Goal: Information Seeking & Learning: Learn about a topic

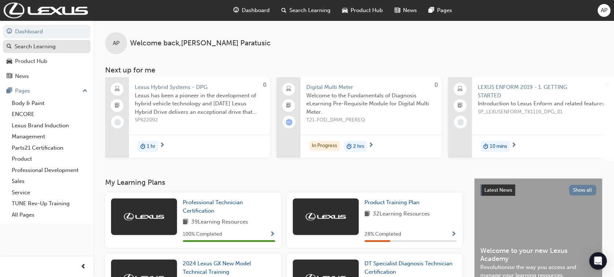
click at [60, 47] on div "Search Learning" at bounding box center [47, 46] width 80 height 9
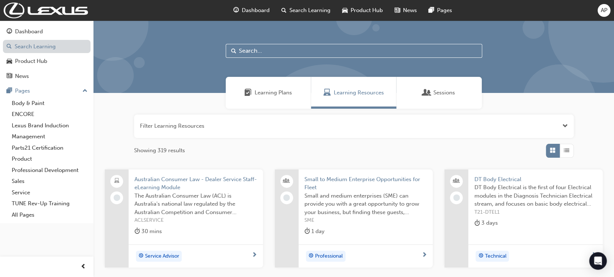
click at [50, 43] on link "Search Learning" at bounding box center [47, 47] width 88 height 14
click at [293, 57] on input "text" at bounding box center [354, 51] width 256 height 14
click at [292, 51] on input "text" at bounding box center [354, 51] width 256 height 14
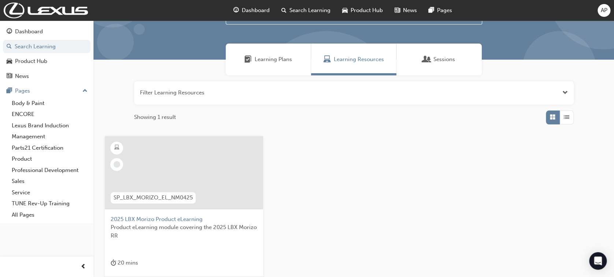
scroll to position [49, 0]
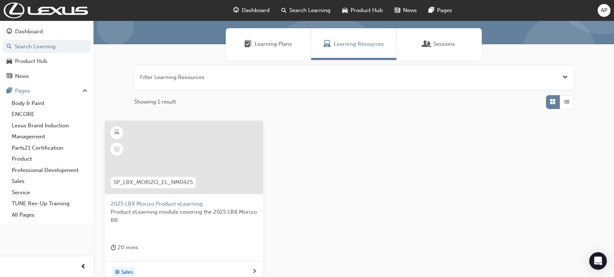
type input "2025 lbx"
click at [176, 209] on span "Product eLearning module covering the 2025 LBX Morizo RR" at bounding box center [184, 216] width 147 height 16
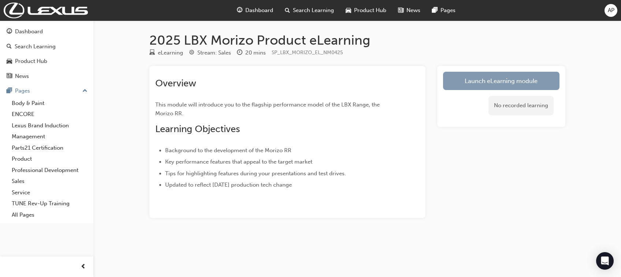
click at [483, 78] on link "Launch eLearning module" at bounding box center [501, 81] width 116 height 18
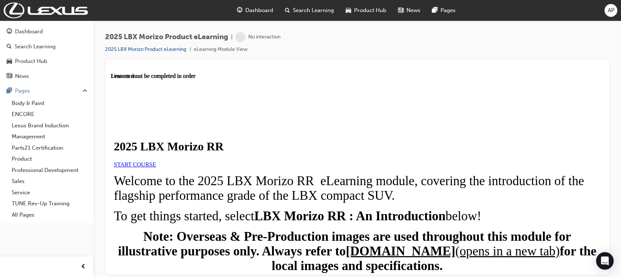
click at [156, 167] on link "START COURSE" at bounding box center [135, 164] width 42 height 6
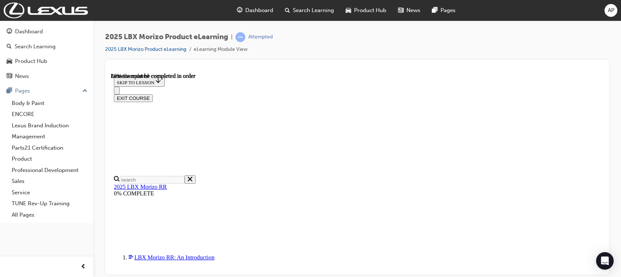
scroll to position [700, 0]
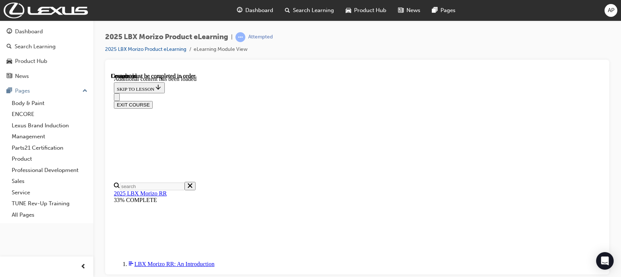
scroll to position [1131, 0]
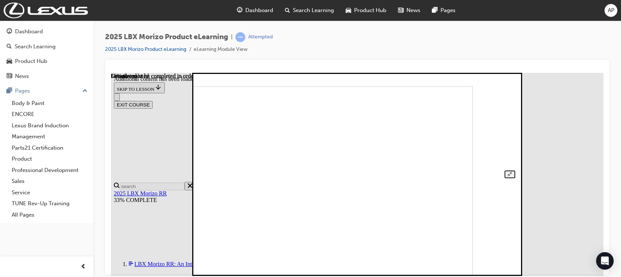
click at [458, 138] on img at bounding box center [319, 188] width 305 height 204
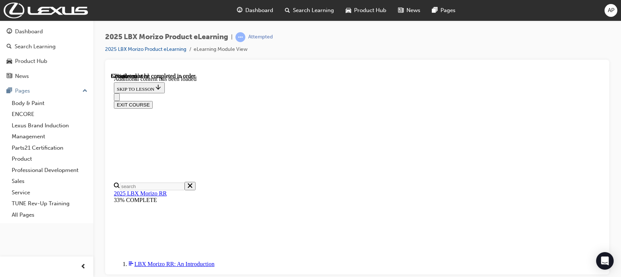
scroll to position [612, 0]
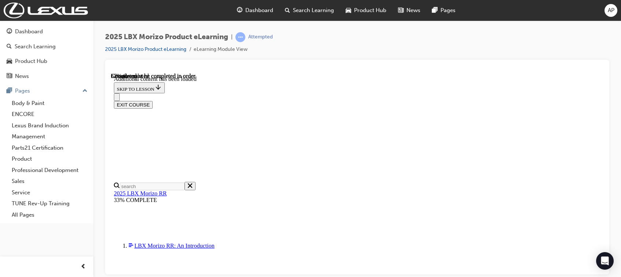
scroll to position [21, 0]
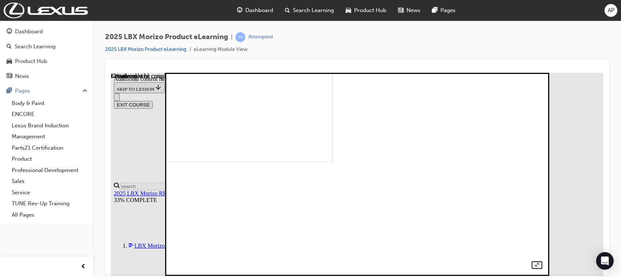
click at [543, 169] on div at bounding box center [357, 166] width 371 height 206
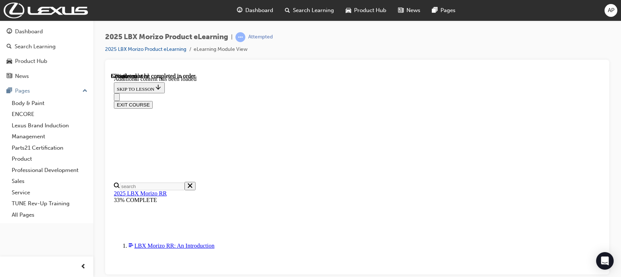
scroll to position [584, 0]
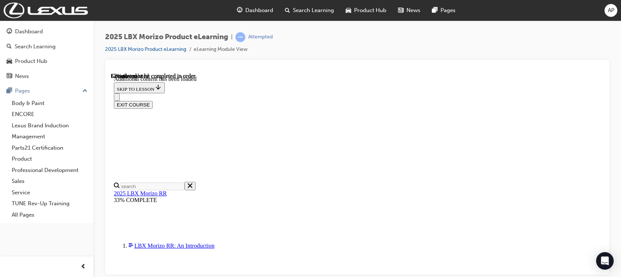
scroll to position [705, 0]
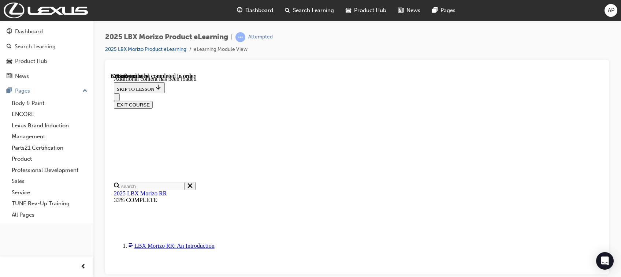
scroll to position [590, 0]
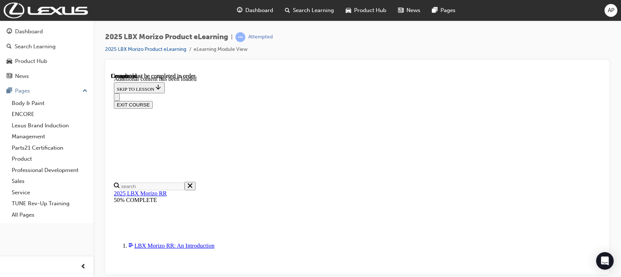
scroll to position [1235, 0]
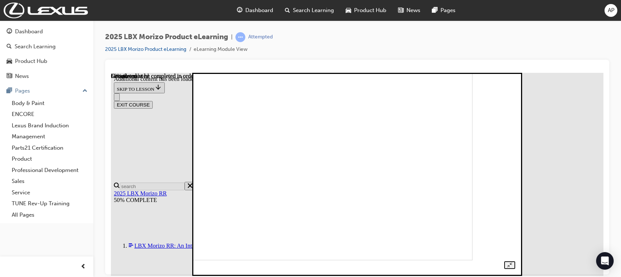
click at [515, 160] on div at bounding box center [357, 166] width 316 height 206
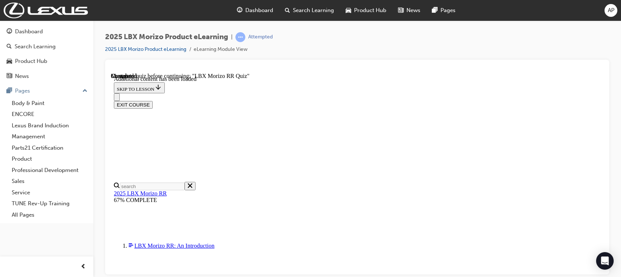
scroll to position [505, 0]
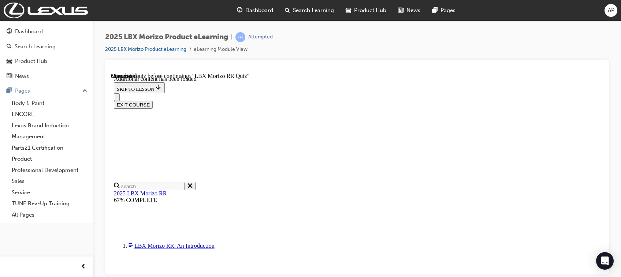
drag, startPoint x: 534, startPoint y: 68, endPoint x: 534, endPoint y: 71, distance: 3.7
click at [534, 68] on div at bounding box center [357, 69] width 493 height 7
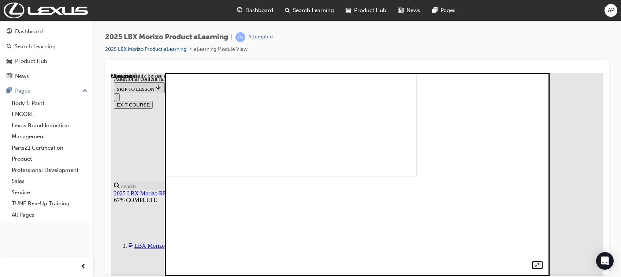
click at [543, 194] on div at bounding box center [357, 166] width 371 height 206
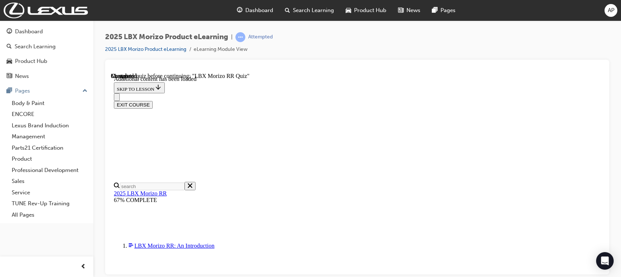
scroll to position [241, 0]
radio input "true"
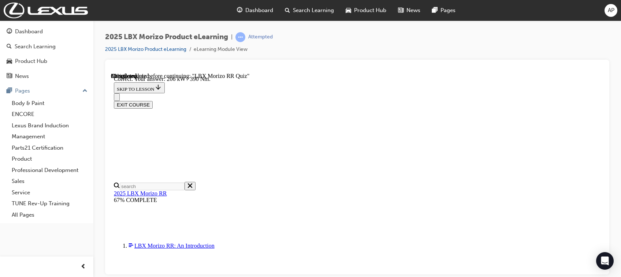
scroll to position [302, 0]
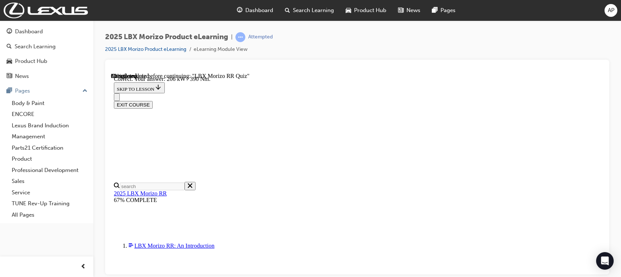
radio input "true"
drag, startPoint x: 333, startPoint y: 120, endPoint x: 519, endPoint y: 131, distance: 187.2
drag, startPoint x: 519, startPoint y: 131, endPoint x: 490, endPoint y: 118, distance: 32.0
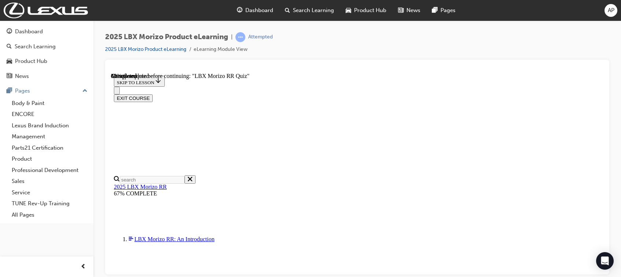
scroll to position [97, 0]
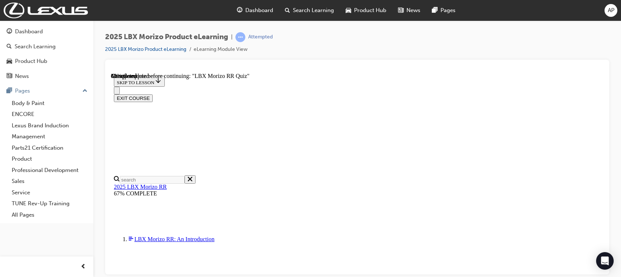
radio input "true"
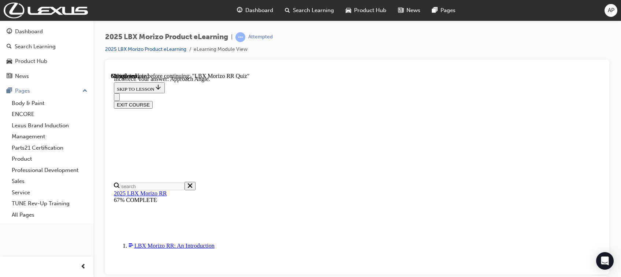
scroll to position [175, 0]
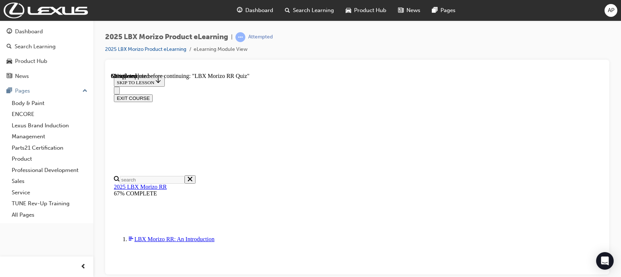
scroll to position [244, 0]
radio input "true"
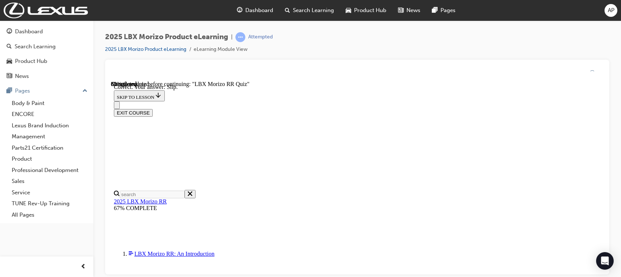
scroll to position [296, 0]
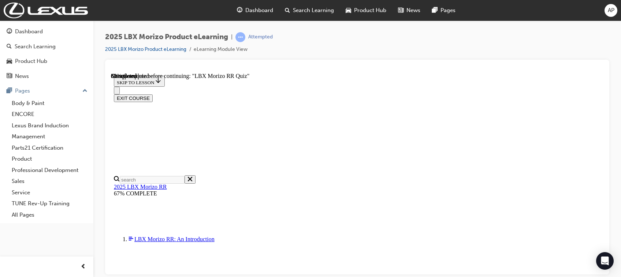
scroll to position [270, 0]
radio input "true"
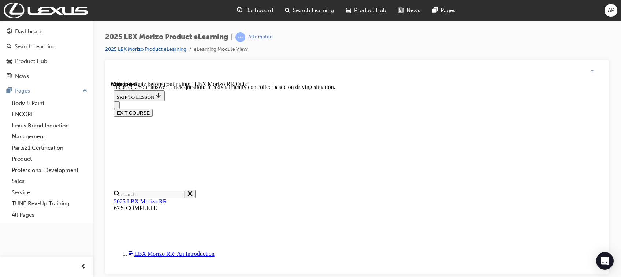
scroll to position [315, 0]
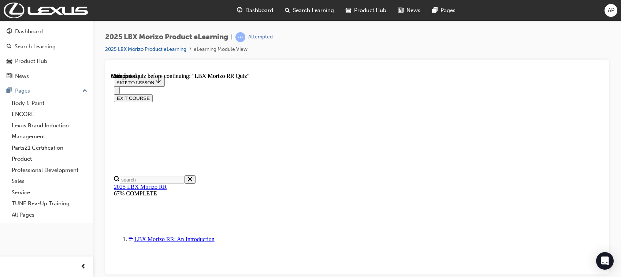
scroll to position [199, 0]
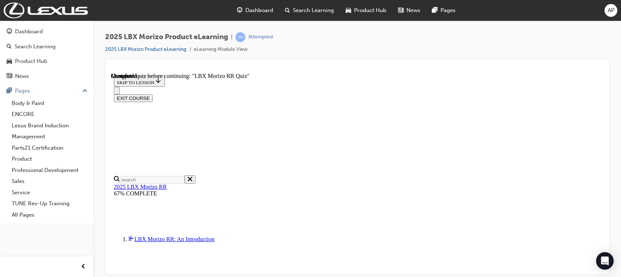
radio input "true"
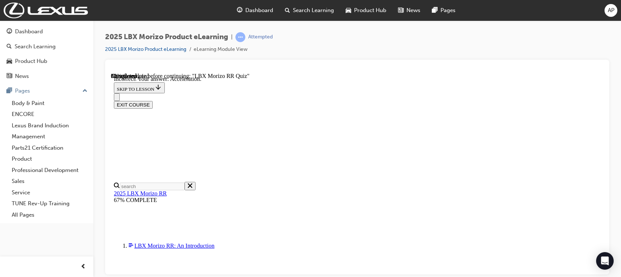
scroll to position [175, 0]
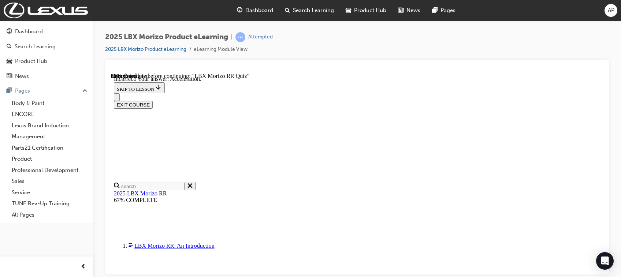
radio input "true"
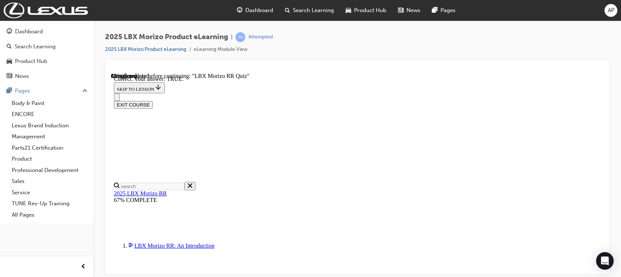
scroll to position [270, 0]
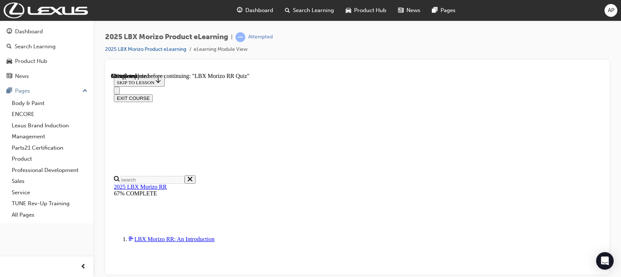
scroll to position [264, 0]
radio input "true"
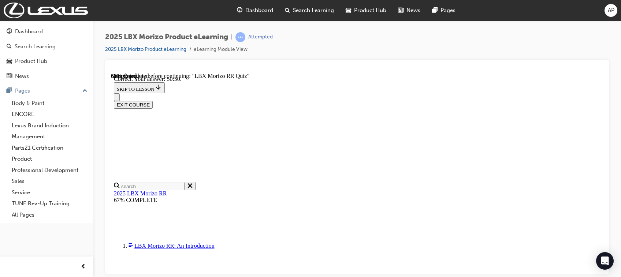
scroll to position [315, 0]
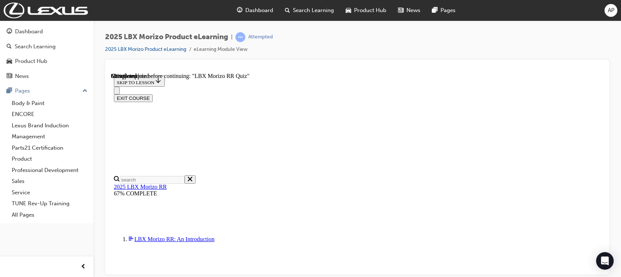
scroll to position [195, 0]
radio input "true"
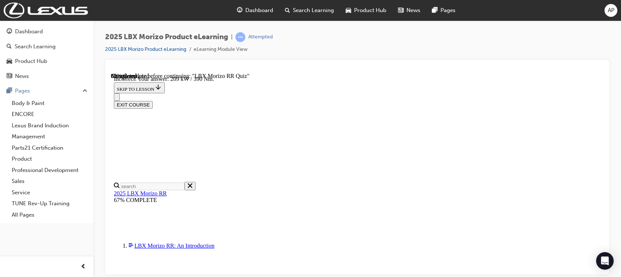
scroll to position [302, 0]
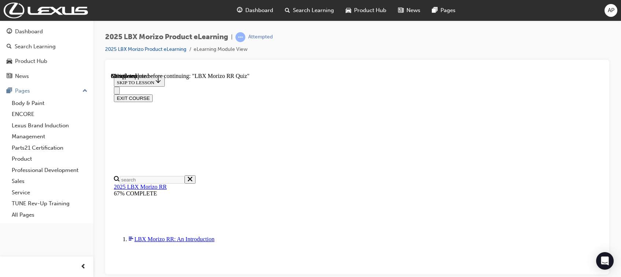
scroll to position [252, 0]
radio input "true"
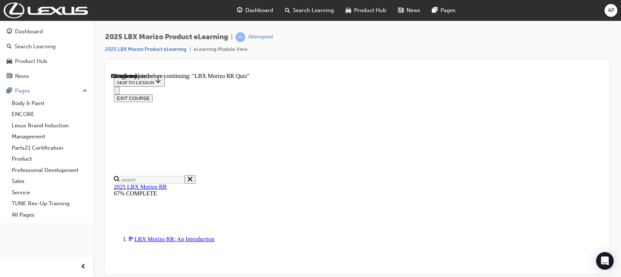
radio input "true"
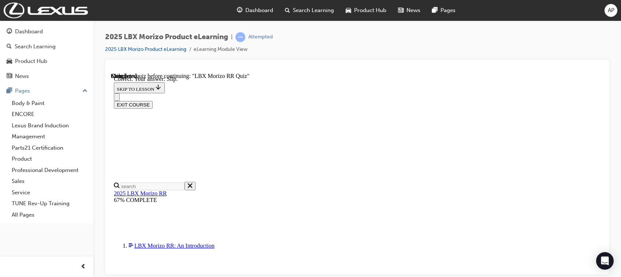
scroll to position [296, 0]
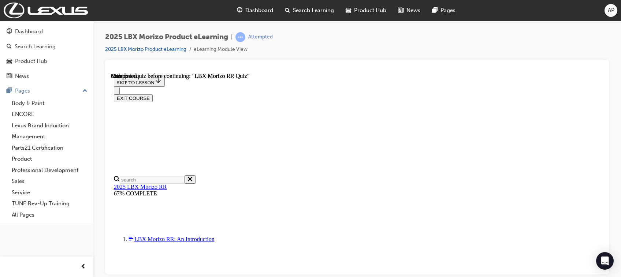
scroll to position [199, 0]
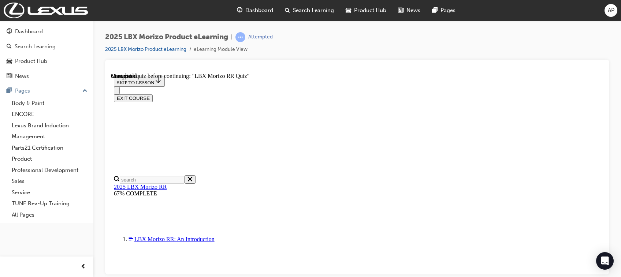
scroll to position [226, 0]
radio input "true"
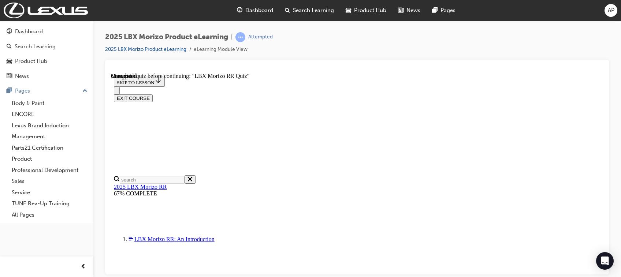
radio input "true"
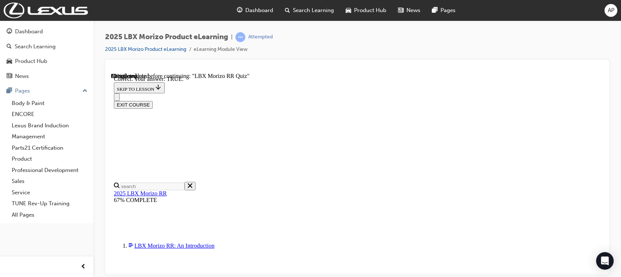
scroll to position [270, 0]
radio input "true"
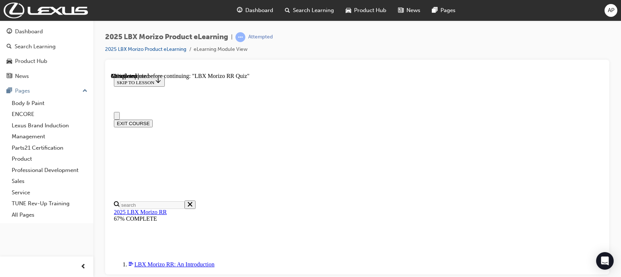
scroll to position [195, 0]
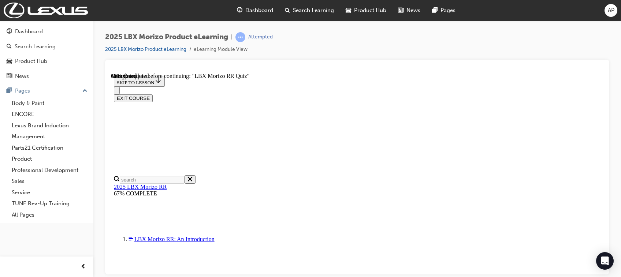
radio input "true"
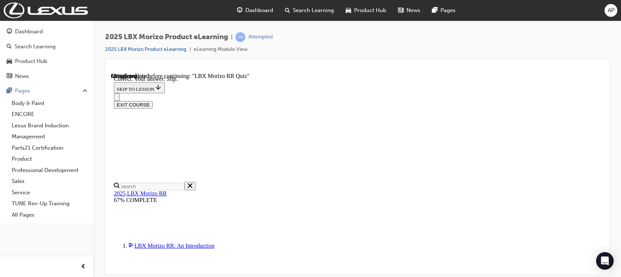
scroll to position [296, 0]
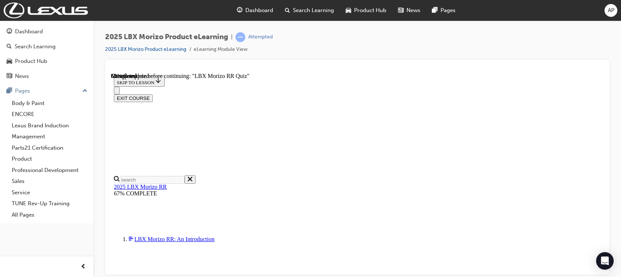
scroll to position [82, 0]
radio input "true"
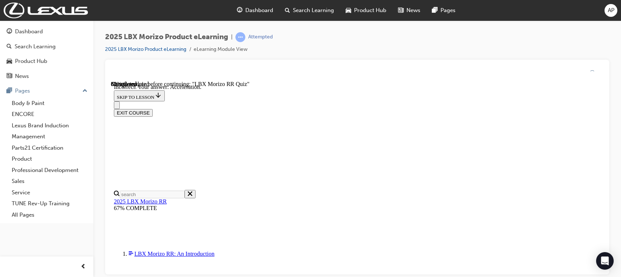
scroll to position [175, 0]
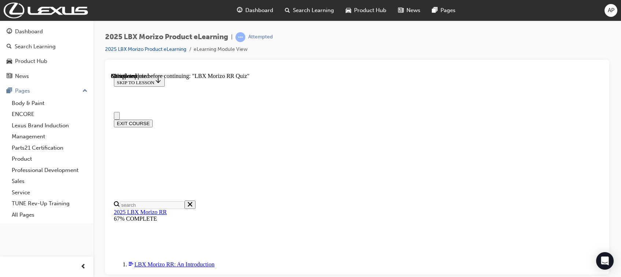
scroll to position [0, 0]
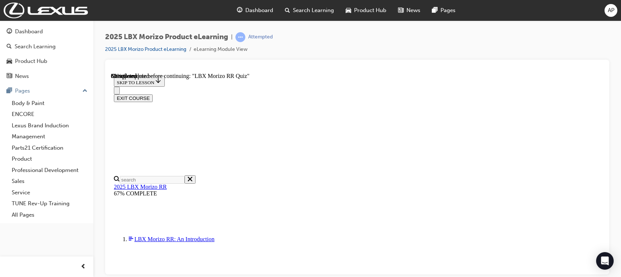
radio input "true"
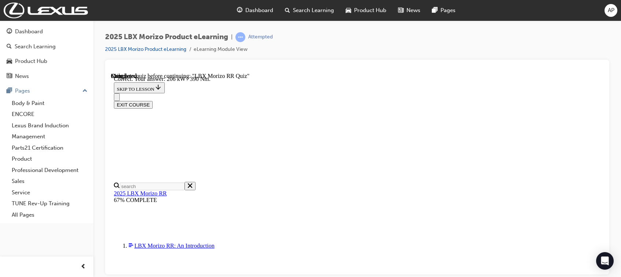
scroll to position [302, 0]
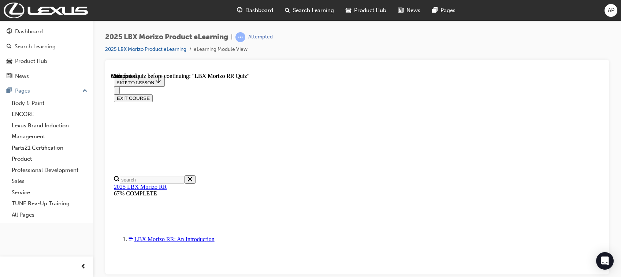
scroll to position [199, 0]
drag, startPoint x: 307, startPoint y: 228, endPoint x: 314, endPoint y: 221, distance: 10.1
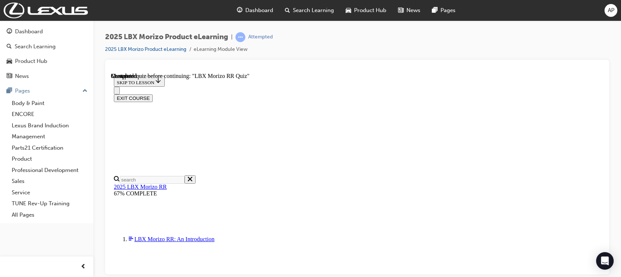
drag, startPoint x: 334, startPoint y: 147, endPoint x: 338, endPoint y: 152, distance: 6.9
radio input "true"
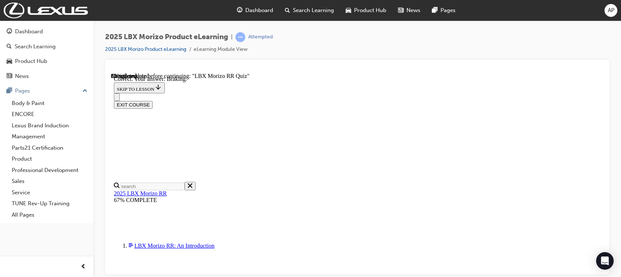
scroll to position [175, 0]
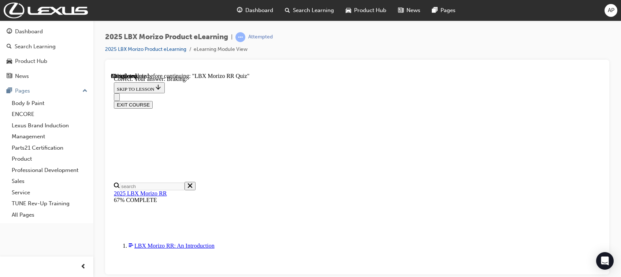
radio input "true"
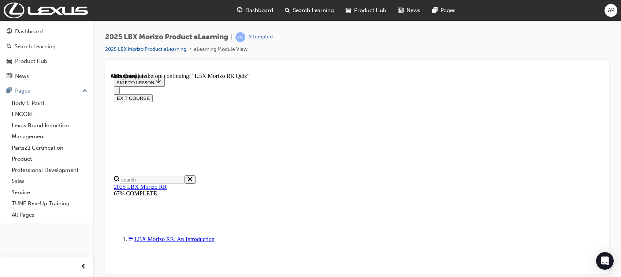
radio input "true"
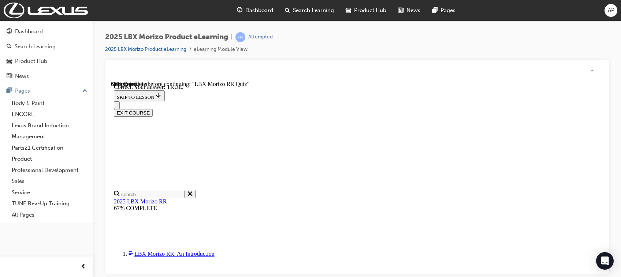
scroll to position [270, 0]
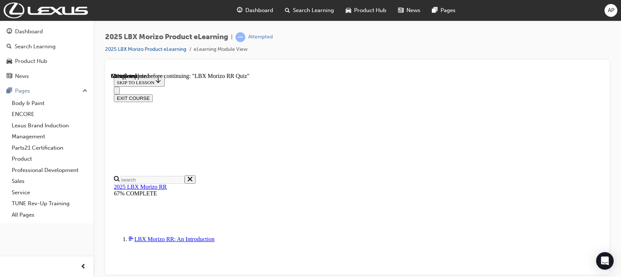
radio input "true"
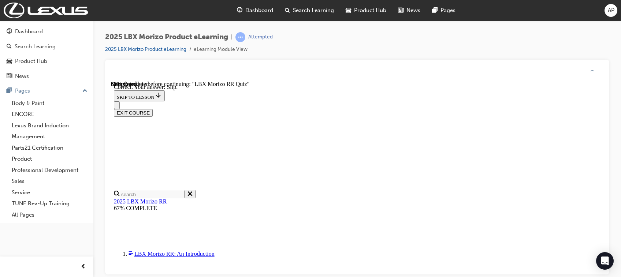
scroll to position [296, 0]
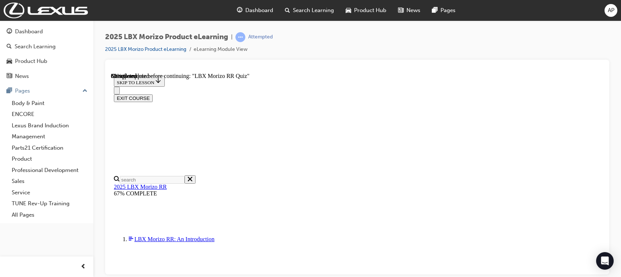
radio input "true"
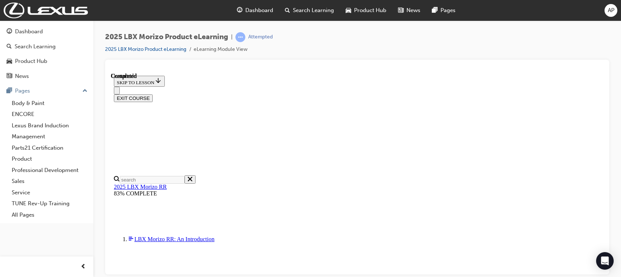
click at [153, 94] on button "EXIT COURSE" at bounding box center [133, 98] width 39 height 8
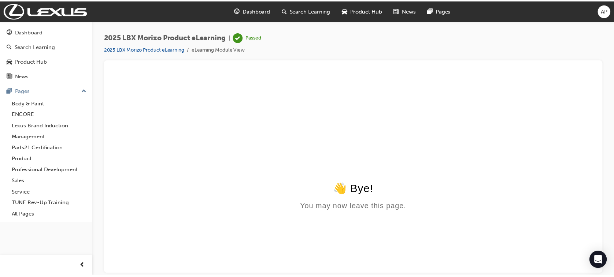
scroll to position [0, 0]
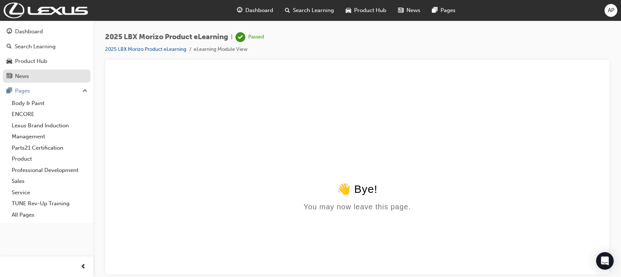
drag, startPoint x: 60, startPoint y: 48, endPoint x: 75, endPoint y: 73, distance: 29.6
click at [60, 47] on div "Search Learning" at bounding box center [47, 46] width 80 height 9
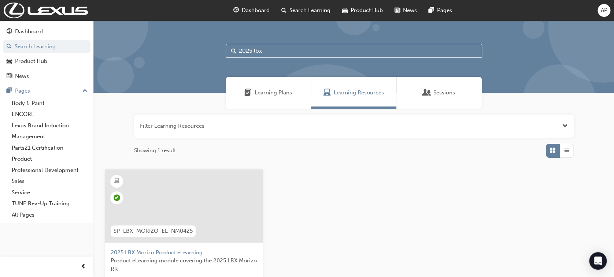
click at [192, 124] on button "button" at bounding box center [354, 126] width 440 height 23
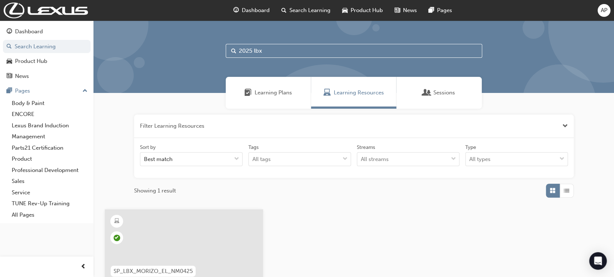
click at [262, 51] on input "2025 lbx" at bounding box center [354, 51] width 256 height 14
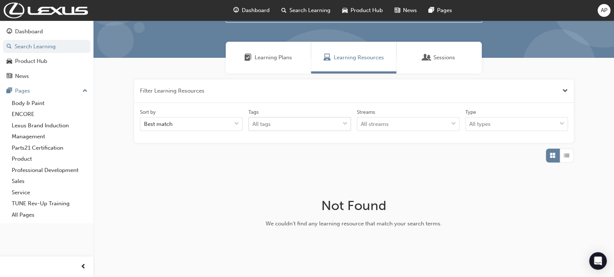
scroll to position [14, 0]
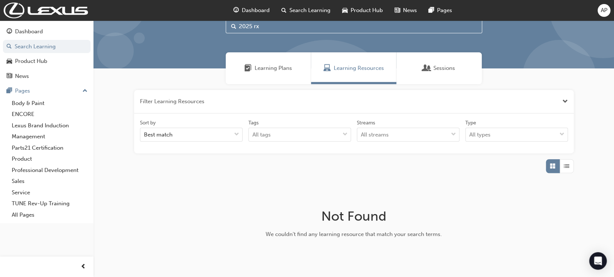
scroll to position [14, 0]
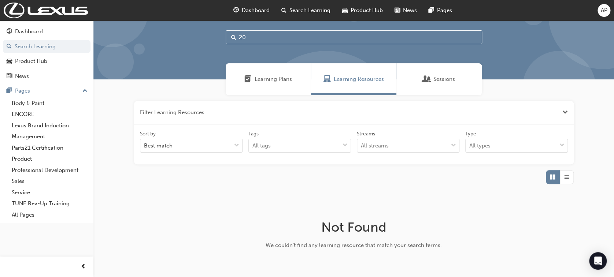
type input "2"
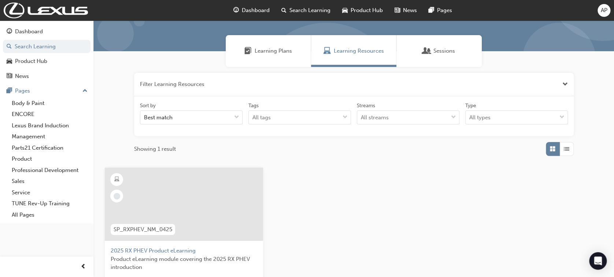
scroll to position [147, 0]
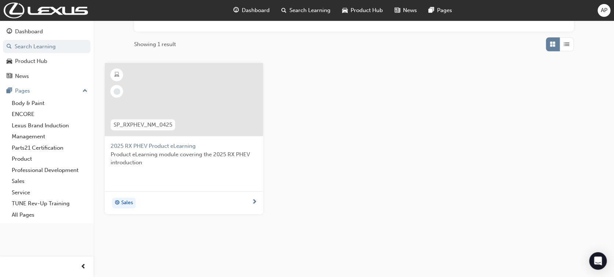
type input "2025 rx"
click at [182, 146] on span "2025 RX PHEV Product eLearning" at bounding box center [184, 146] width 147 height 8
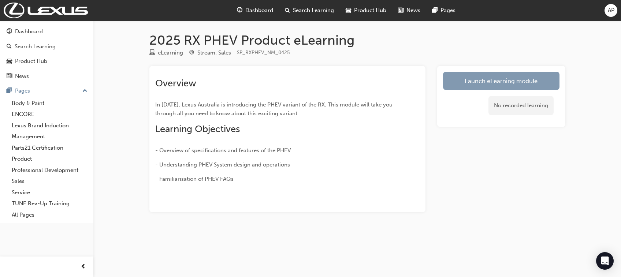
click at [530, 84] on link "Launch eLearning module" at bounding box center [501, 81] width 116 height 18
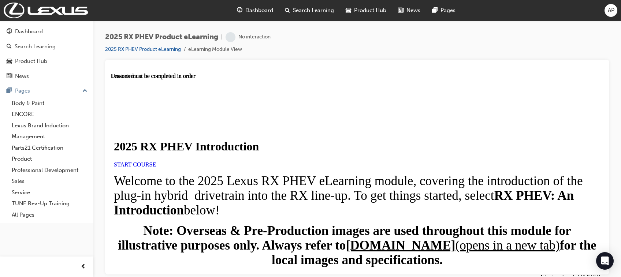
click at [156, 167] on span "START COURSE" at bounding box center [135, 164] width 42 height 6
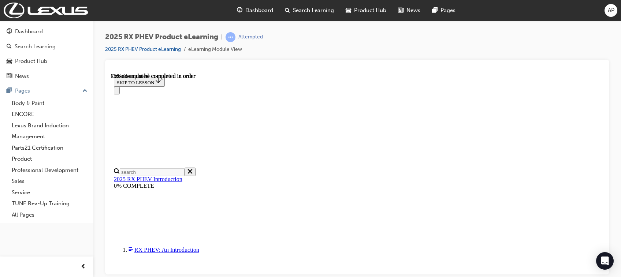
scroll to position [516, 0]
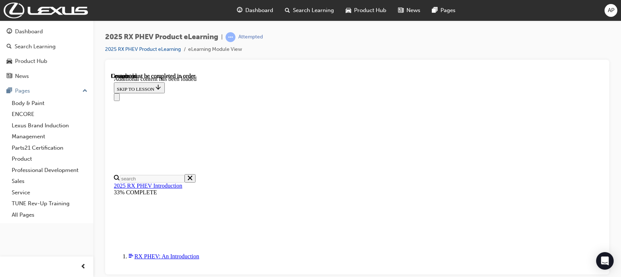
scroll to position [904, 0]
drag, startPoint x: 416, startPoint y: 253, endPoint x: 418, endPoint y: 249, distance: 5.4
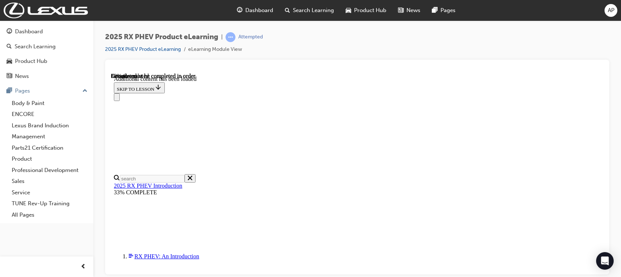
scroll to position [251, 0]
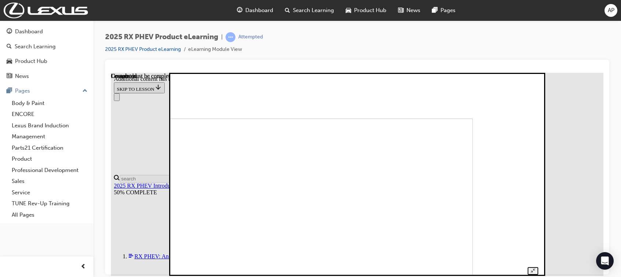
click at [538, 170] on div at bounding box center [357, 175] width 362 height 200
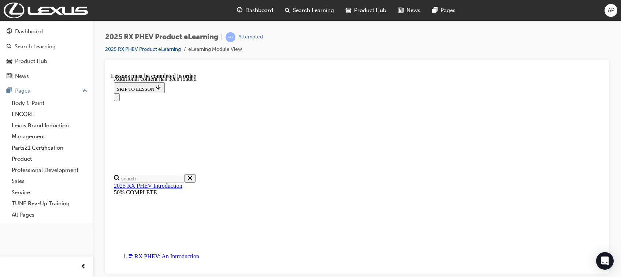
scroll to position [976, 0]
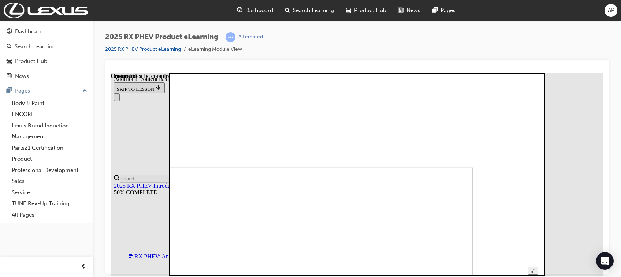
click at [538, 195] on div at bounding box center [357, 175] width 362 height 200
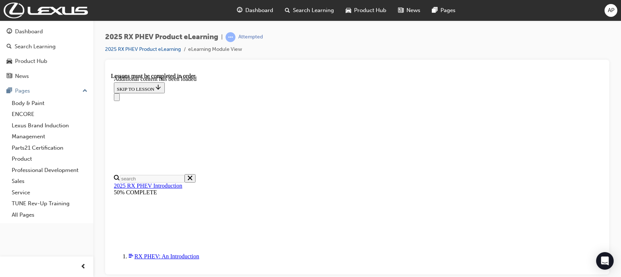
scroll to position [1564, 0]
drag, startPoint x: 423, startPoint y: 264, endPoint x: 423, endPoint y: 259, distance: 5.1
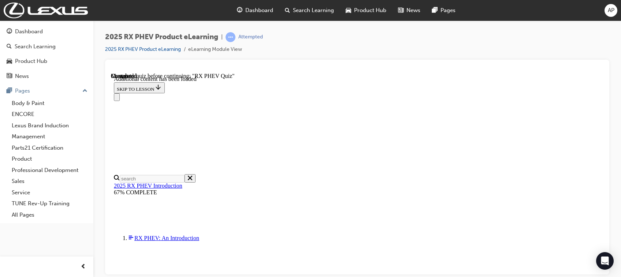
scroll to position [97, 0]
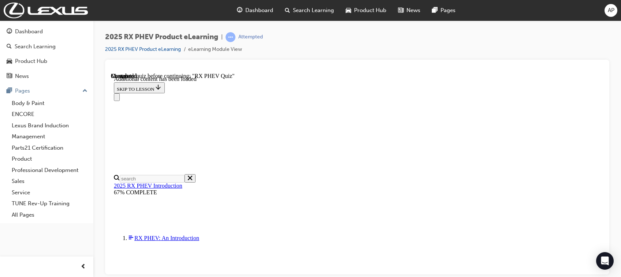
scroll to position [416, 0]
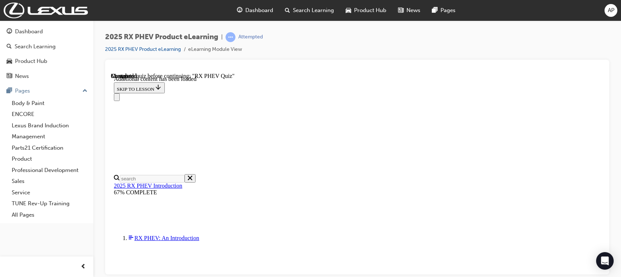
scroll to position [47, 0]
radio input "true"
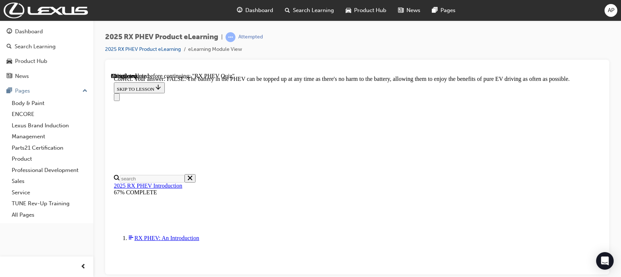
scroll to position [147, 0]
drag, startPoint x: 348, startPoint y: 128, endPoint x: 353, endPoint y: 138, distance: 11.0
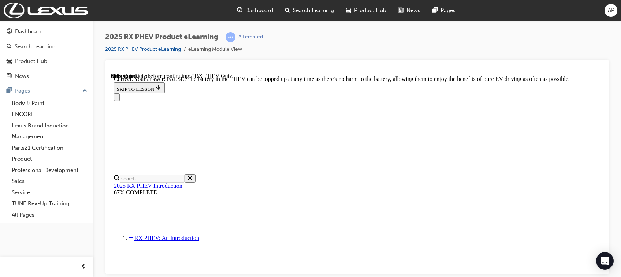
radio input "true"
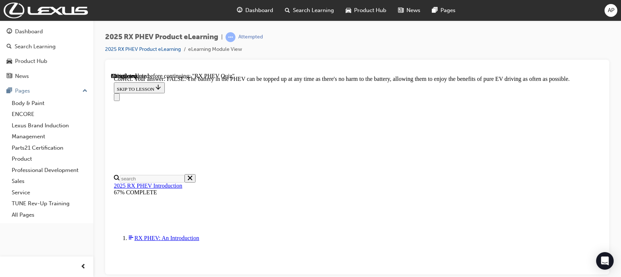
radio input "true"
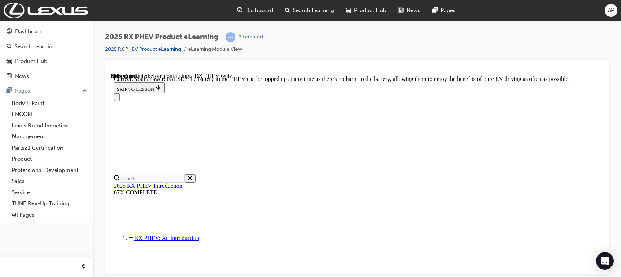
radio input "true"
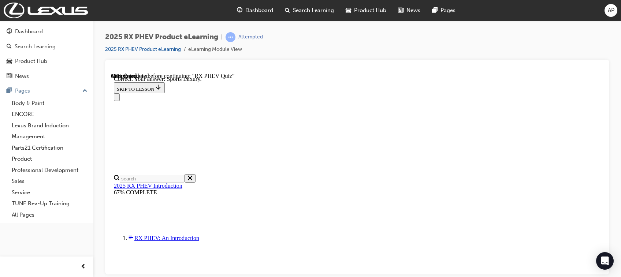
scroll to position [191, 0]
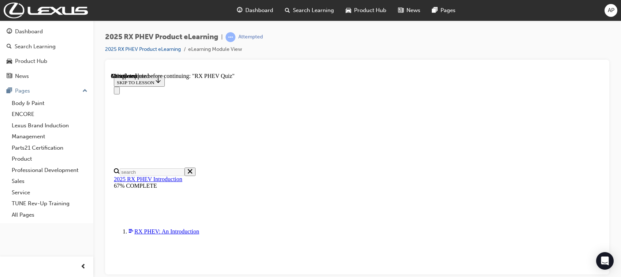
scroll to position [97, 0]
drag, startPoint x: 292, startPoint y: 106, endPoint x: 428, endPoint y: 111, distance: 136.0
drag, startPoint x: 428, startPoint y: 111, endPoint x: 416, endPoint y: 105, distance: 13.6
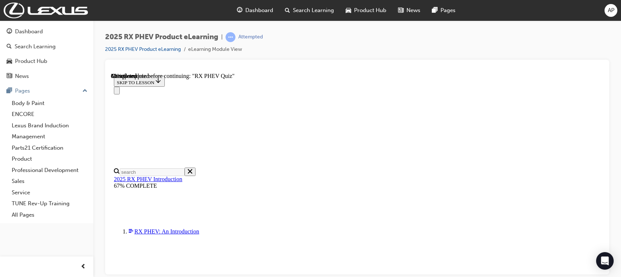
radio input "true"
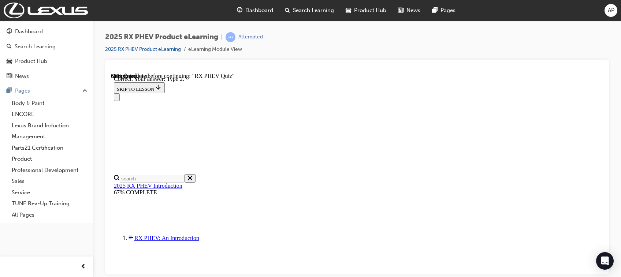
scroll to position [191, 0]
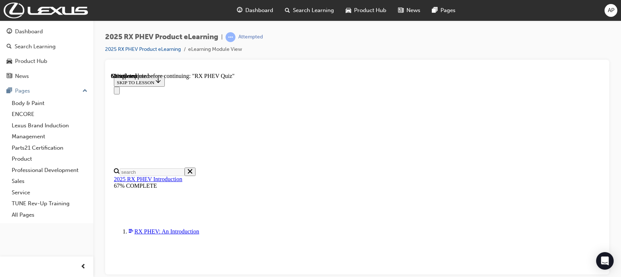
scroll to position [97, 0]
radio input "true"
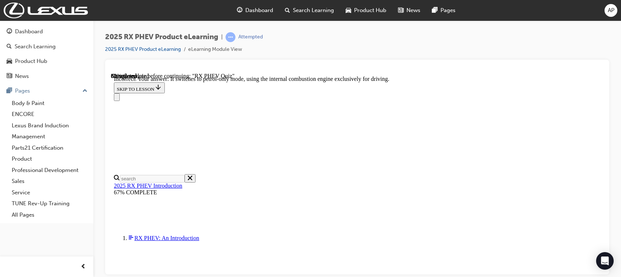
scroll to position [169, 0]
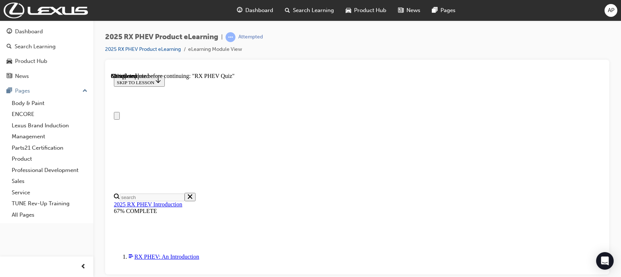
scroll to position [117, 0]
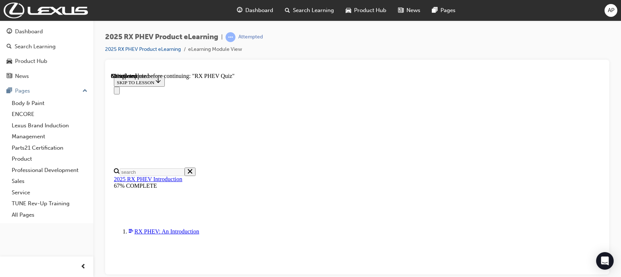
radio input "true"
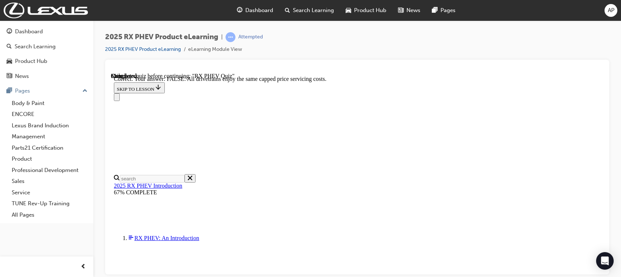
scroll to position [140, 0]
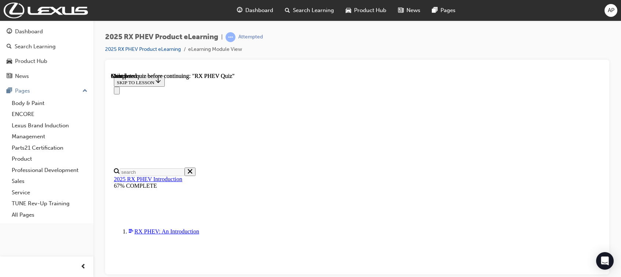
scroll to position [199, 0]
drag, startPoint x: 300, startPoint y: 220, endPoint x: 296, endPoint y: 227, distance: 7.7
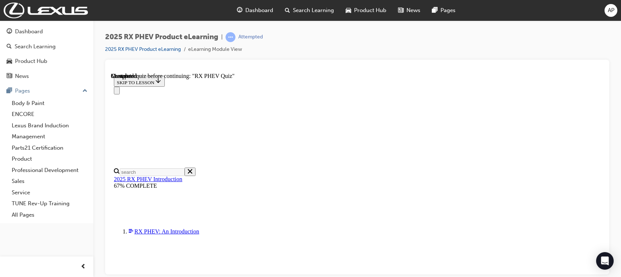
drag, startPoint x: 312, startPoint y: 227, endPoint x: 312, endPoint y: 222, distance: 4.8
drag, startPoint x: 394, startPoint y: 201, endPoint x: 409, endPoint y: 224, distance: 27.6
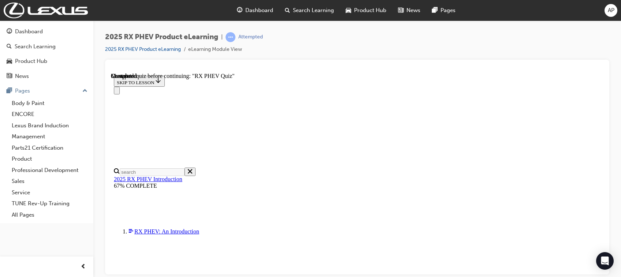
radio input "true"
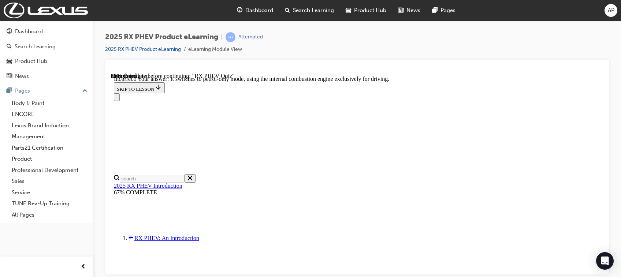
scroll to position [169, 0]
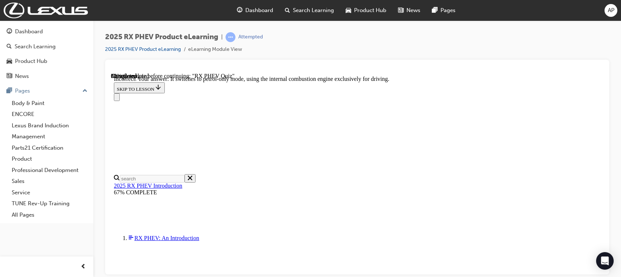
radio input "true"
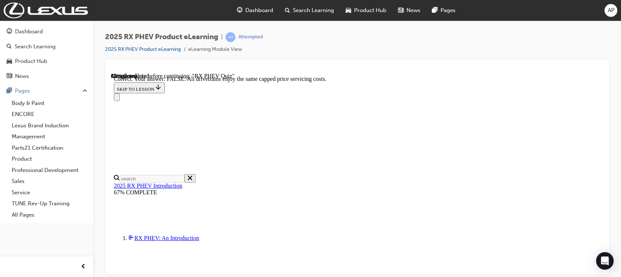
scroll to position [140, 0]
drag, startPoint x: 408, startPoint y: 236, endPoint x: 409, endPoint y: 240, distance: 4.3
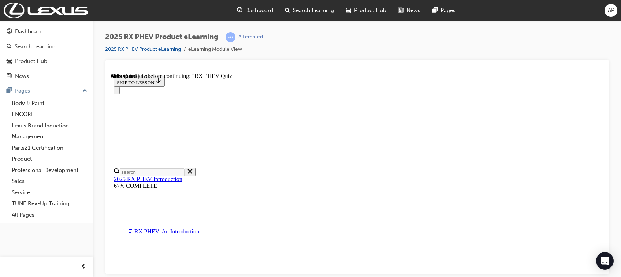
scroll to position [138, 0]
radio input "true"
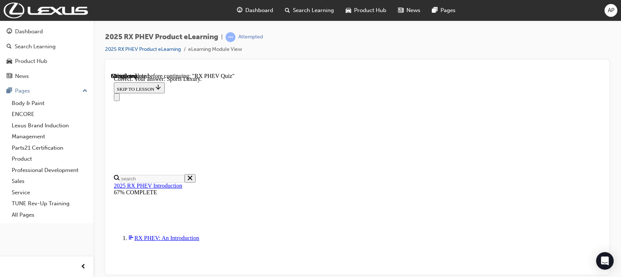
scroll to position [191, 0]
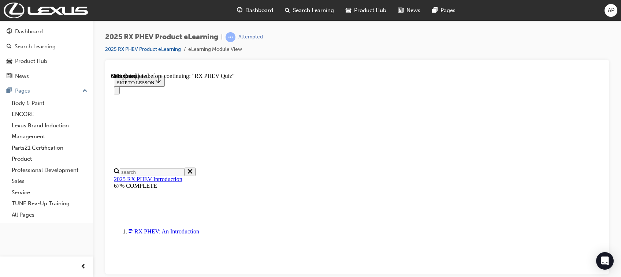
scroll to position [97, 0]
drag, startPoint x: 378, startPoint y: 168, endPoint x: 386, endPoint y: 187, distance: 20.3
radio input "true"
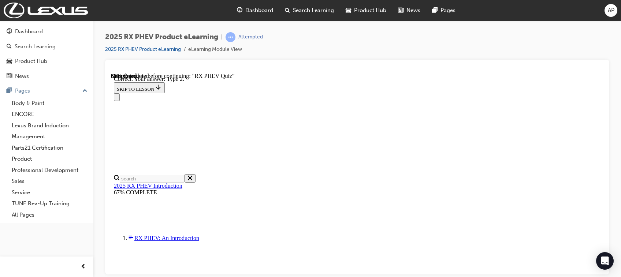
scroll to position [191, 0]
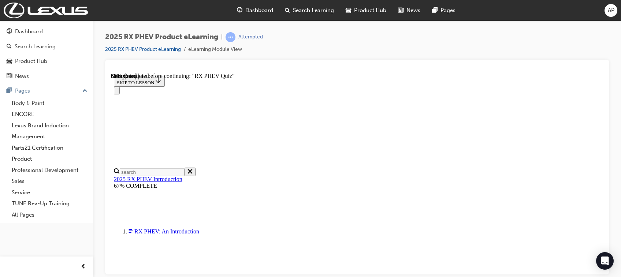
scroll to position [124, 0]
radio input "true"
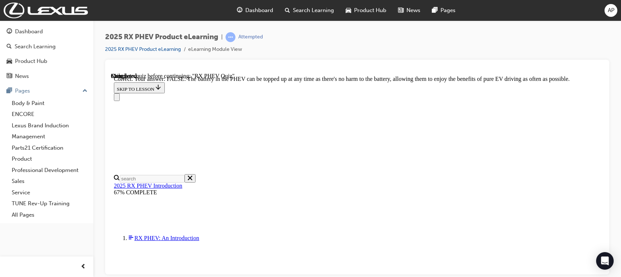
scroll to position [147, 0]
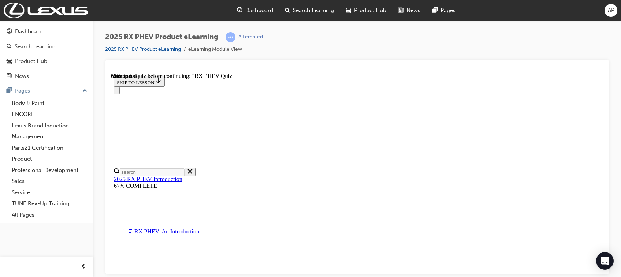
scroll to position [199, 0]
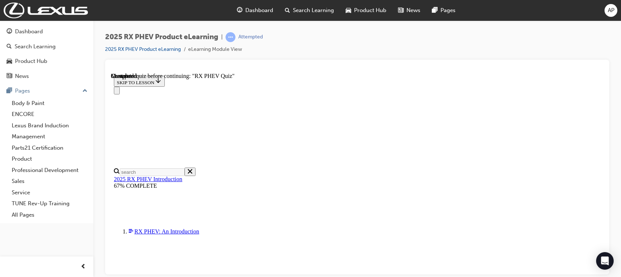
scroll to position [144, 0]
radio input "true"
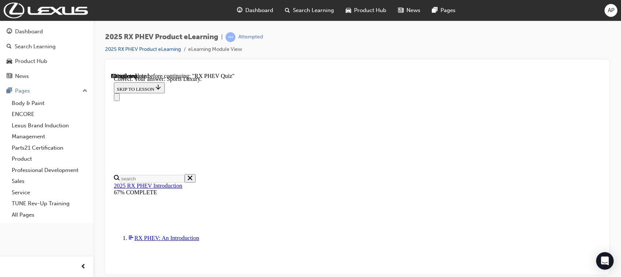
scroll to position [191, 0]
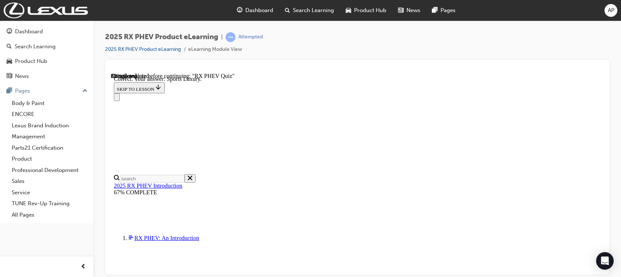
radio input "true"
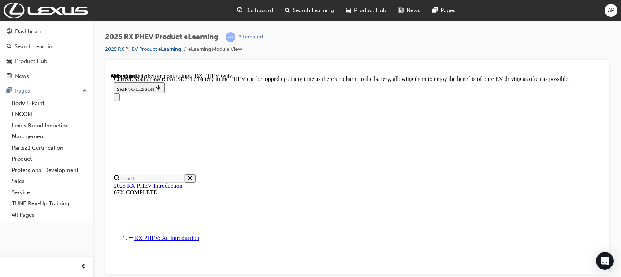
scroll to position [147, 0]
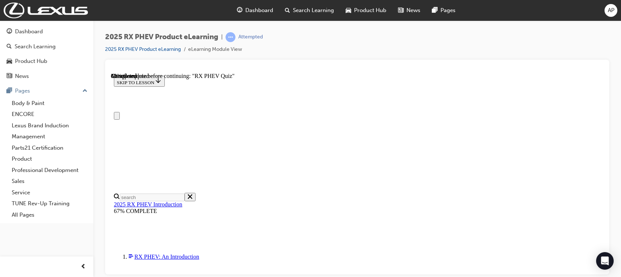
scroll to position [97, 0]
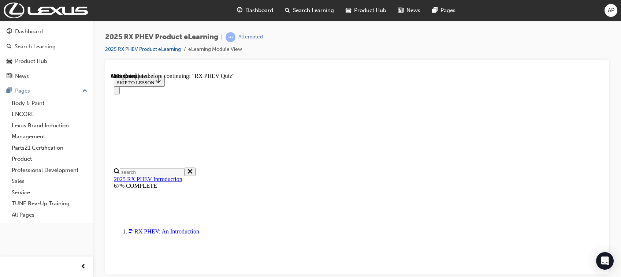
radio input "true"
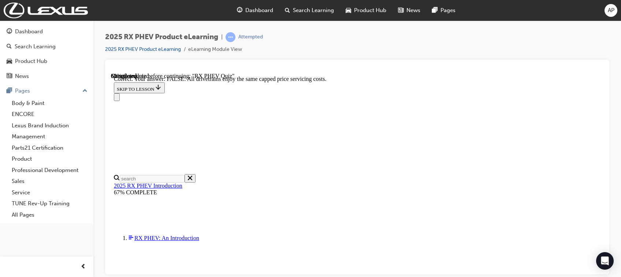
scroll to position [140, 0]
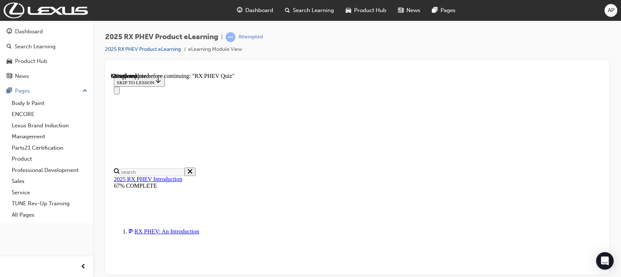
radio input "true"
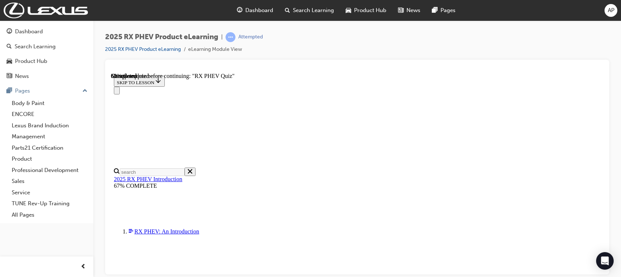
radio input "true"
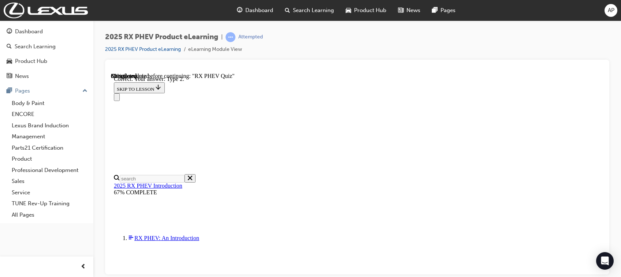
scroll to position [191, 0]
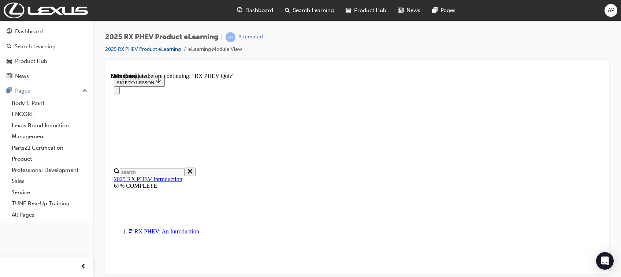
scroll to position [97, 0]
radio input "true"
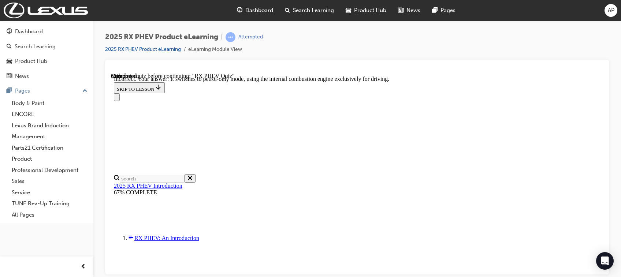
scroll to position [169, 0]
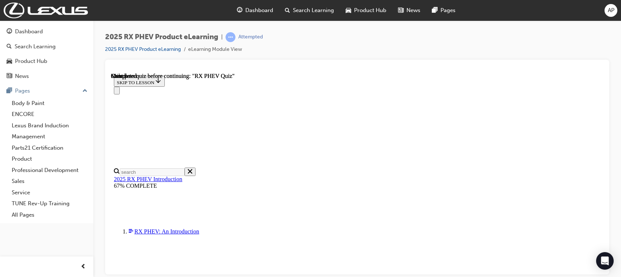
scroll to position [199, 0]
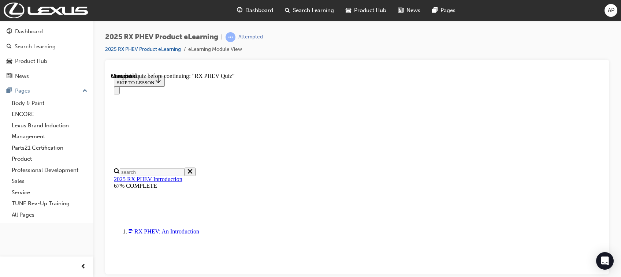
radio input "true"
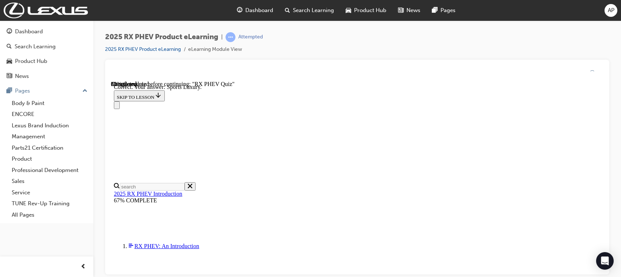
scroll to position [191, 0]
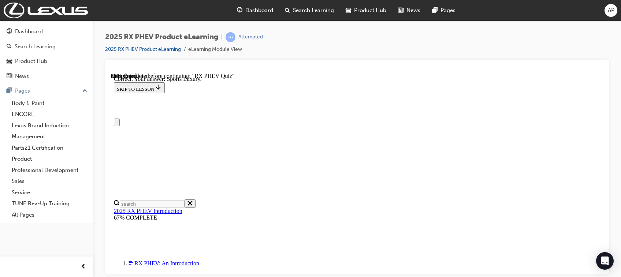
scroll to position [97, 0]
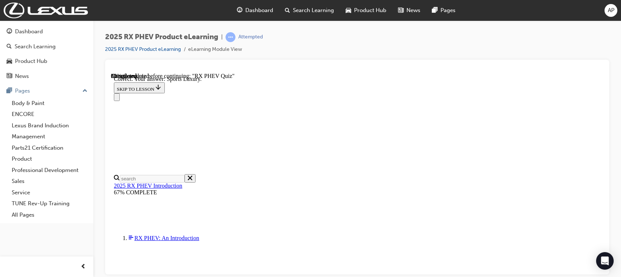
radio input "true"
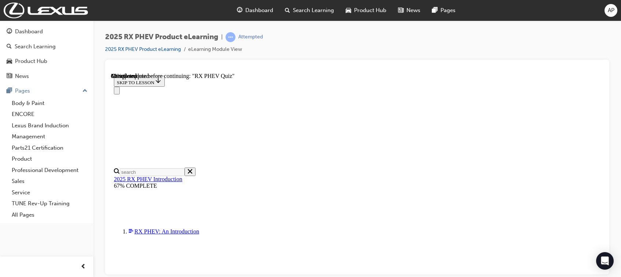
scroll to position [146, 0]
radio input "true"
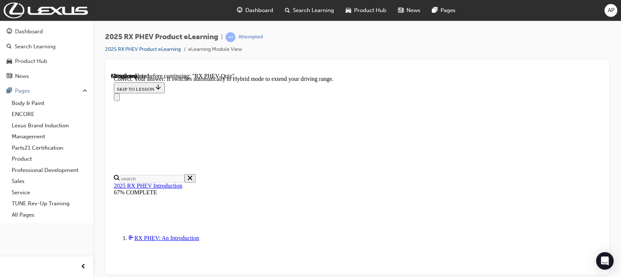
scroll to position [169, 0]
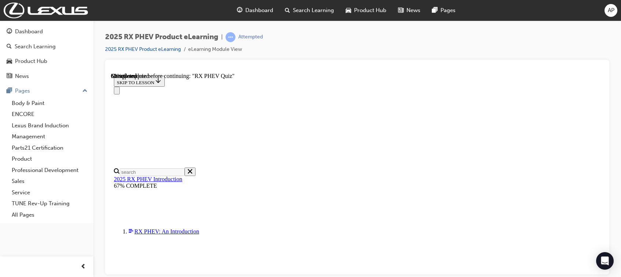
scroll to position [97, 0]
radio input "true"
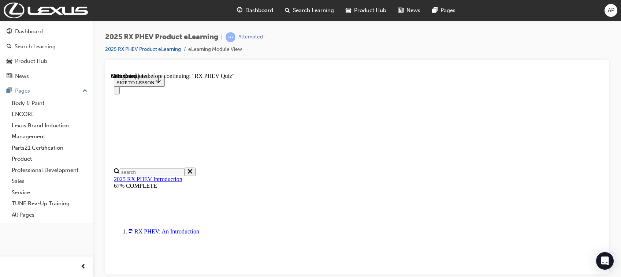
radio input "true"
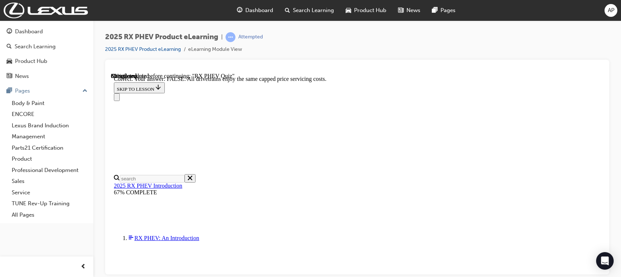
scroll to position [140, 0]
drag, startPoint x: 407, startPoint y: 244, endPoint x: 411, endPoint y: 241, distance: 4.0
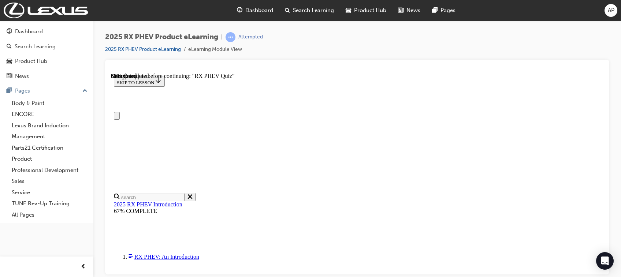
scroll to position [49, 0]
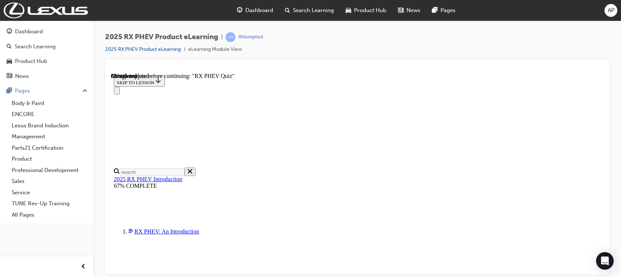
radio input "true"
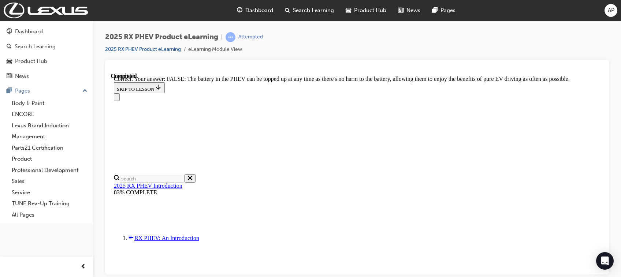
scroll to position [147, 0]
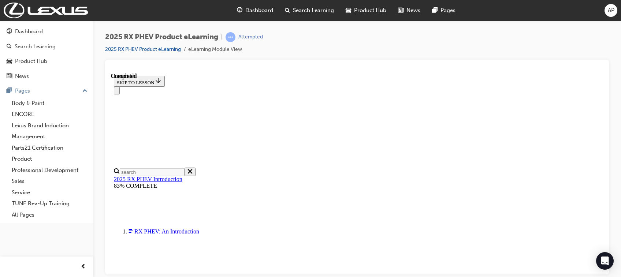
scroll to position [199, 0]
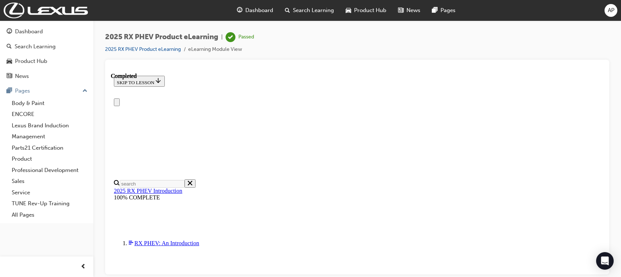
scroll to position [0, 0]
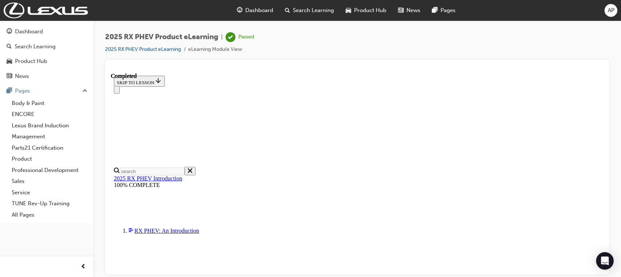
scroll to position [286, 0]
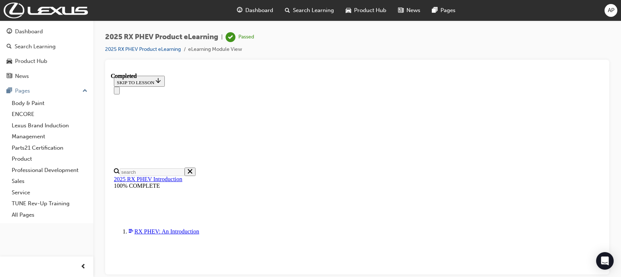
scroll to position [199, 0]
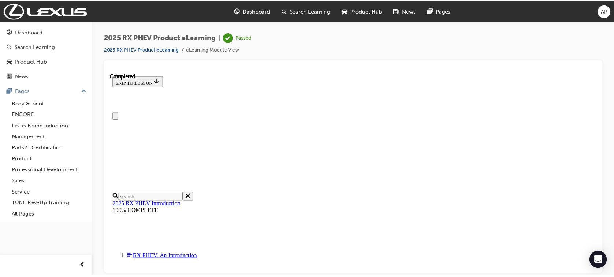
scroll to position [0, 0]
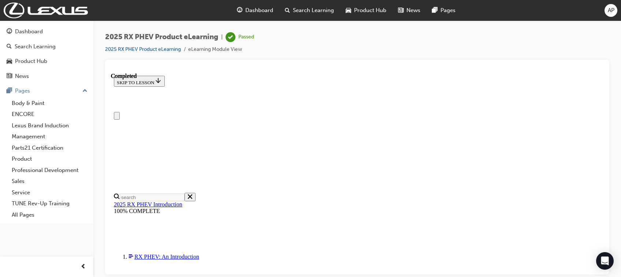
click at [246, 11] on span "Dashboard" at bounding box center [259, 10] width 28 height 8
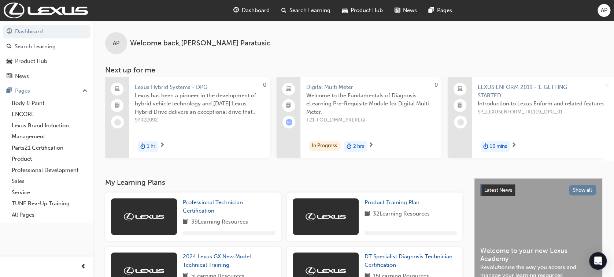
click at [600, 15] on div "AP" at bounding box center [603, 10] width 13 height 13
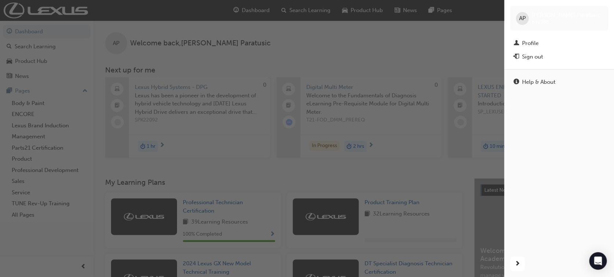
click at [466, 40] on div "button" at bounding box center [252, 138] width 504 height 277
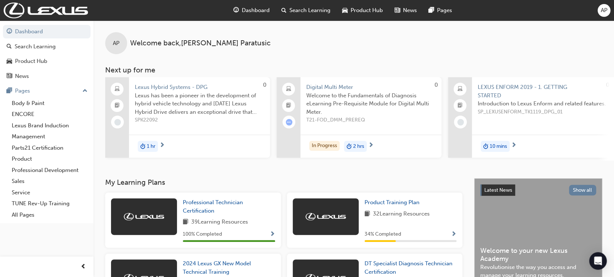
click at [297, 47] on div "AP Welcome back , [PERSON_NAME]" at bounding box center [353, 38] width 520 height 34
